Goal: Find specific page/section: Find specific page/section

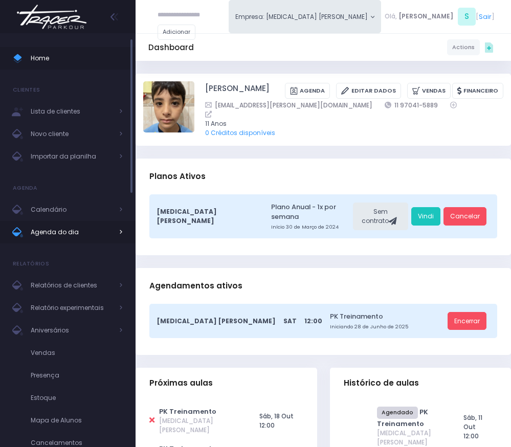
drag, startPoint x: 300, startPoint y: 0, endPoint x: 64, endPoint y: 227, distance: 327.5
click at [64, 227] on span "Agenda do dia" at bounding box center [72, 232] width 82 height 13
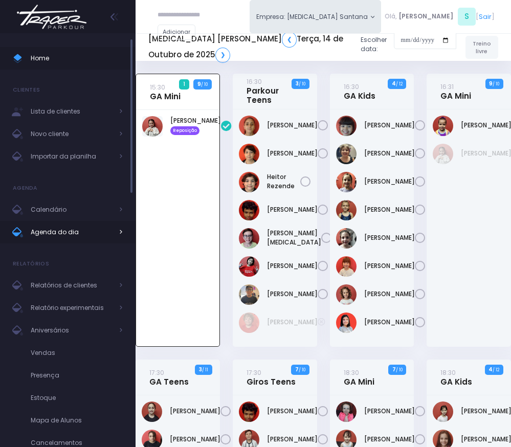
click at [57, 235] on span "Agenda do dia" at bounding box center [72, 232] width 82 height 13
